Goal: Obtain resource: Obtain resource

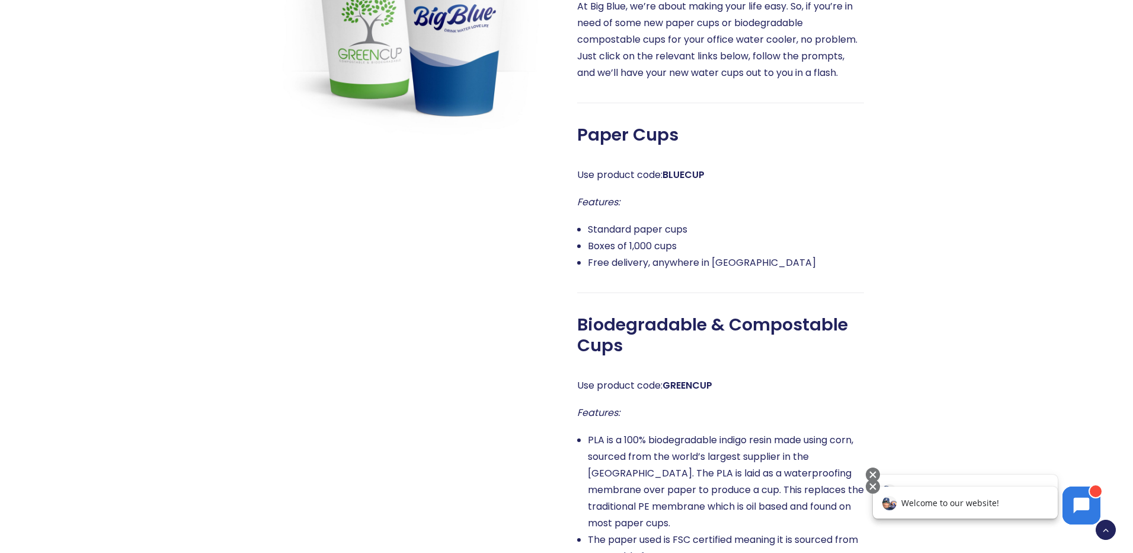
scroll to position [771, 0]
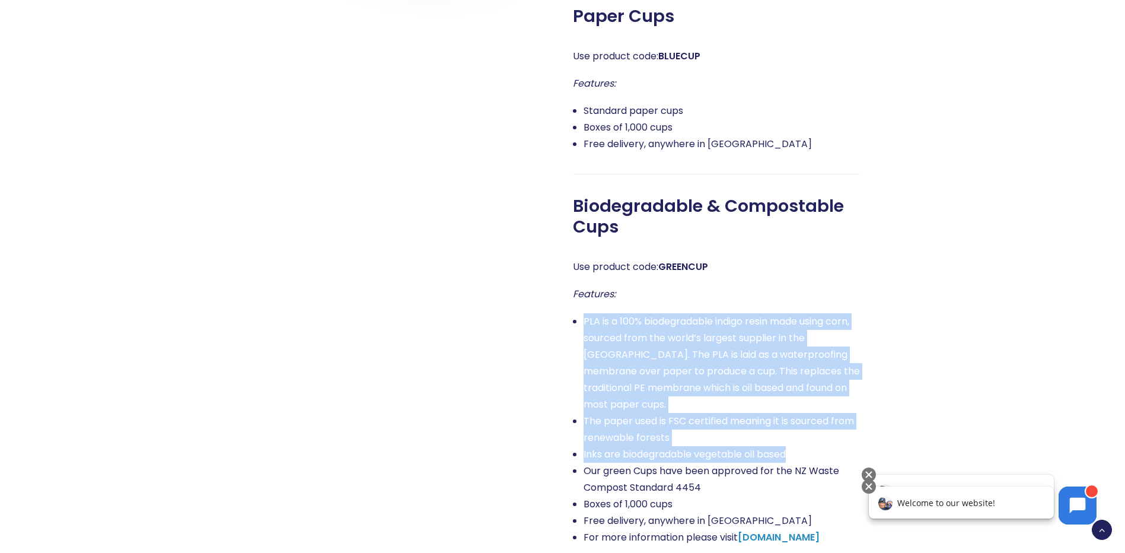
drag, startPoint x: 793, startPoint y: 437, endPoint x: 581, endPoint y: 311, distance: 246.4
click at [581, 311] on div "Use product code: GREENCUP Features: PLA is a 100% biodegradable indigo resin m…" at bounding box center [716, 401] width 287 height 287
drag, startPoint x: 581, startPoint y: 311, endPoint x: 612, endPoint y: 328, distance: 35.3
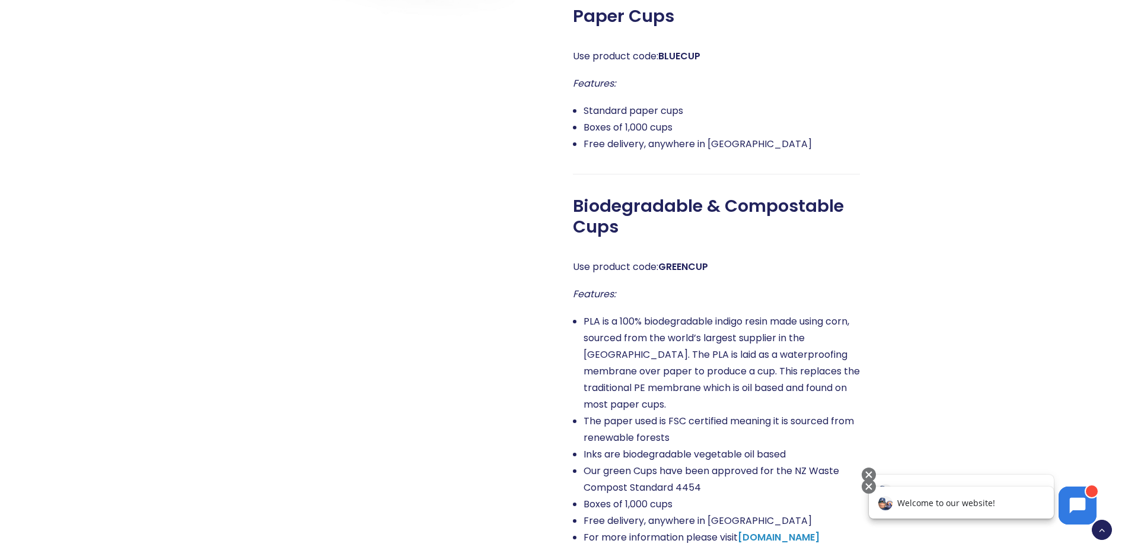
drag, startPoint x: 612, startPoint y: 328, endPoint x: 565, endPoint y: 289, distance: 61.0
click at [565, 289] on div "You can order your water cooler cups right here At Big Blue, we’re about making…" at bounding box center [705, 195] width 308 height 800
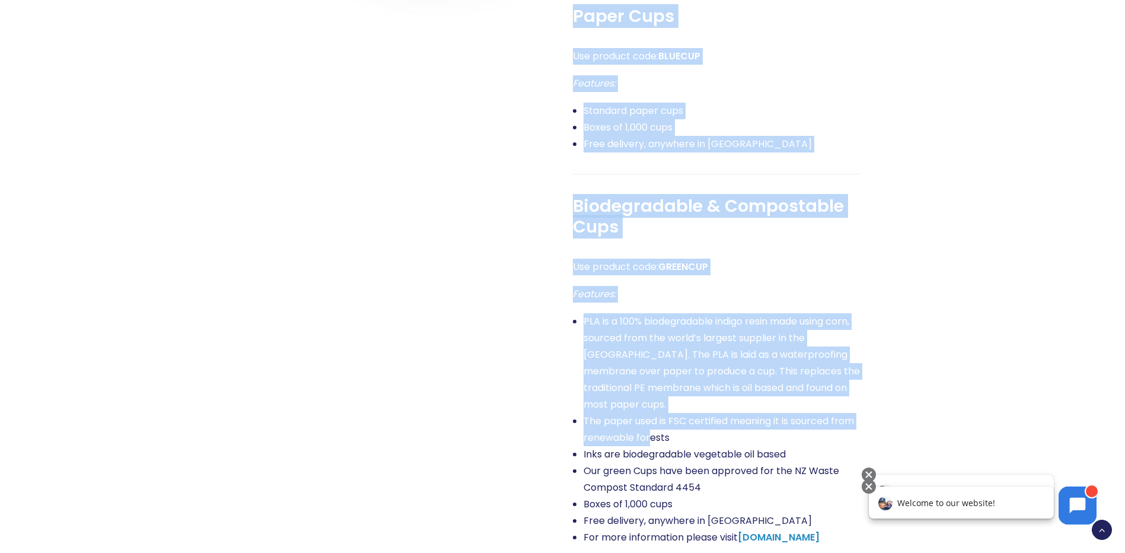
drag, startPoint x: 570, startPoint y: 292, endPoint x: 648, endPoint y: 424, distance: 153.3
click at [648, 424] on div "You can order your water cooler cups right here At Big Blue, we’re about making…" at bounding box center [705, 195] width 308 height 800
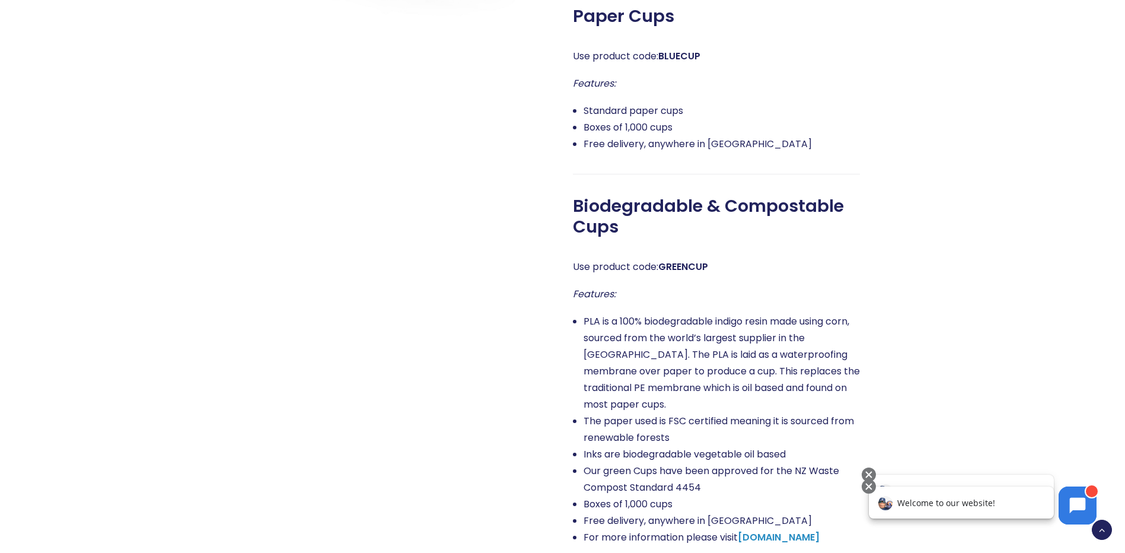
drag, startPoint x: 648, startPoint y: 424, endPoint x: 627, endPoint y: 406, distance: 27.3
click at [512, 376] on div at bounding box center [397, 195] width 308 height 800
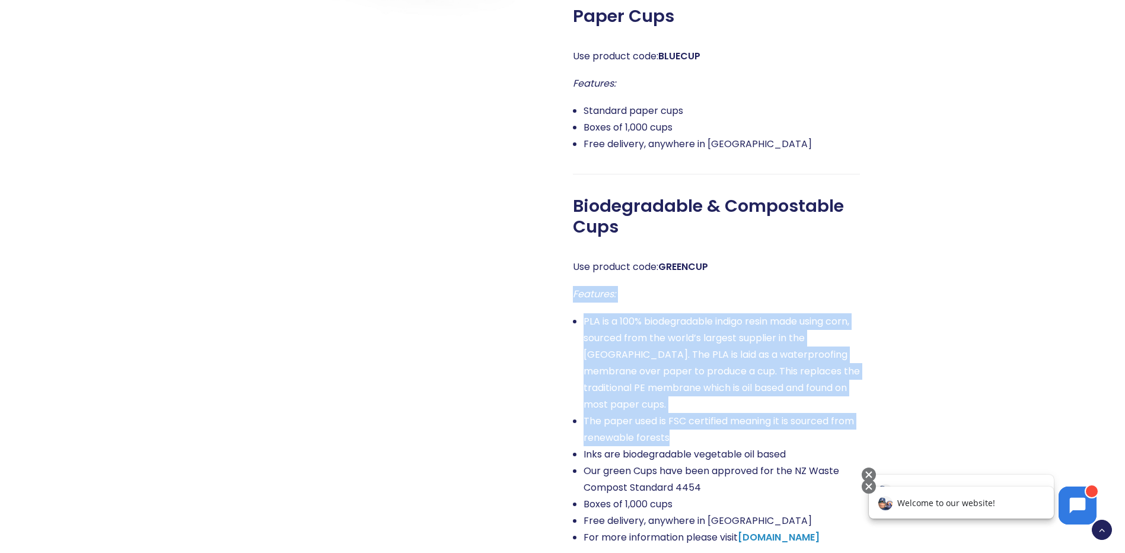
drag, startPoint x: 685, startPoint y: 422, endPoint x: 574, endPoint y: 291, distance: 171.6
click at [574, 291] on div "Use product code: GREENCUP Features: PLA is a 100% biodegradable indigo resin m…" at bounding box center [716, 401] width 287 height 287
drag, startPoint x: 574, startPoint y: 291, endPoint x: 584, endPoint y: 291, distance: 9.5
copy div "Features: PLA is a 100% biodegradable indigo resin made using corn, sourced fro…"
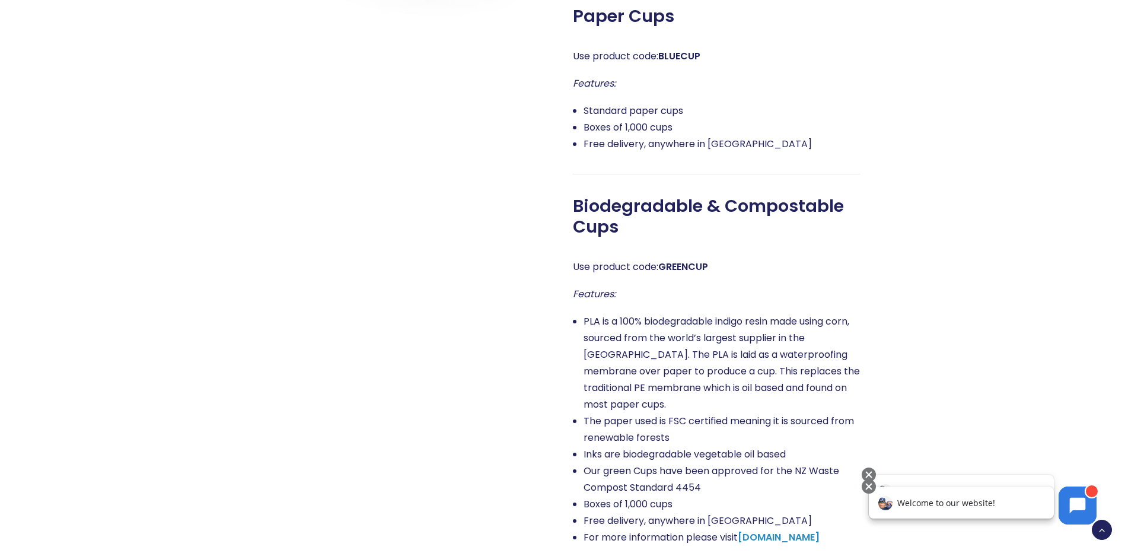
click at [618, 224] on span "Biodegradable & Compostable Cups" at bounding box center [716, 216] width 287 height 41
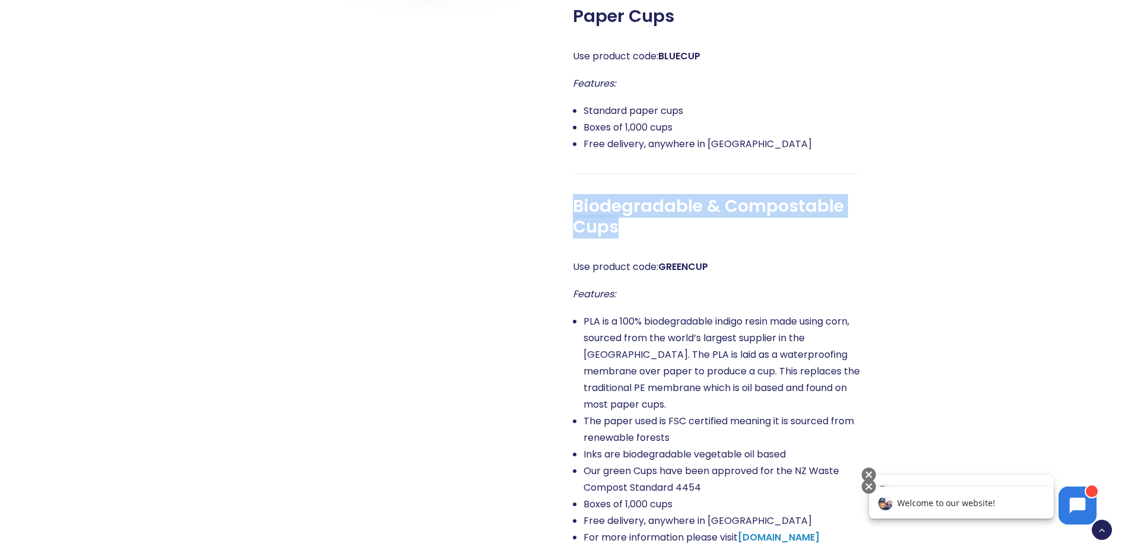
drag, startPoint x: 575, startPoint y: 199, endPoint x: 633, endPoint y: 222, distance: 62.7
click at [633, 222] on span "Biodegradable & Compostable Cups" at bounding box center [716, 216] width 287 height 41
drag, startPoint x: 633, startPoint y: 222, endPoint x: 599, endPoint y: 210, distance: 36.6
copy span "Biodegradable & Compostable Cups"
